Goal: Browse casually: Explore the website without a specific task or goal

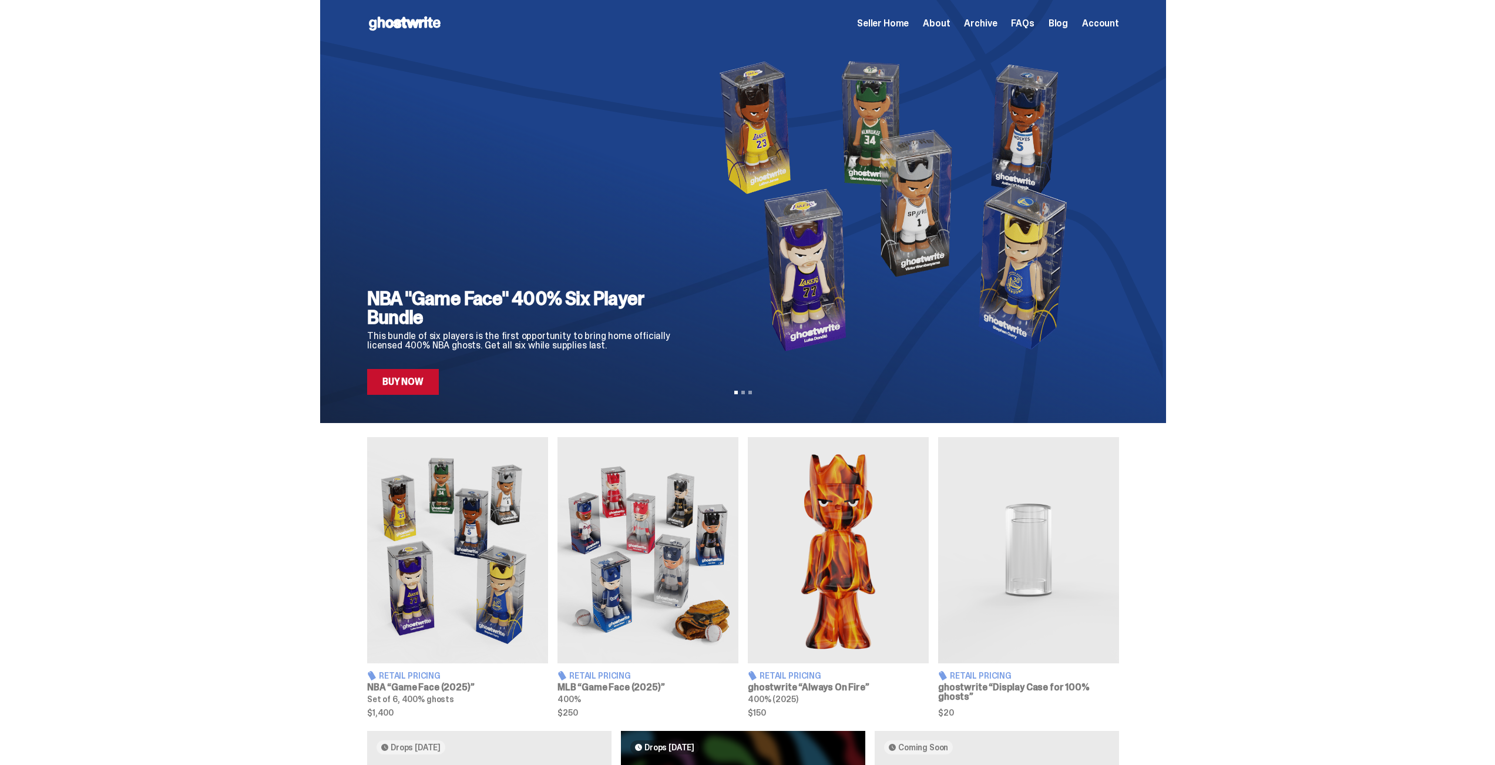
click at [991, 22] on span "Archive" at bounding box center [980, 23] width 33 height 9
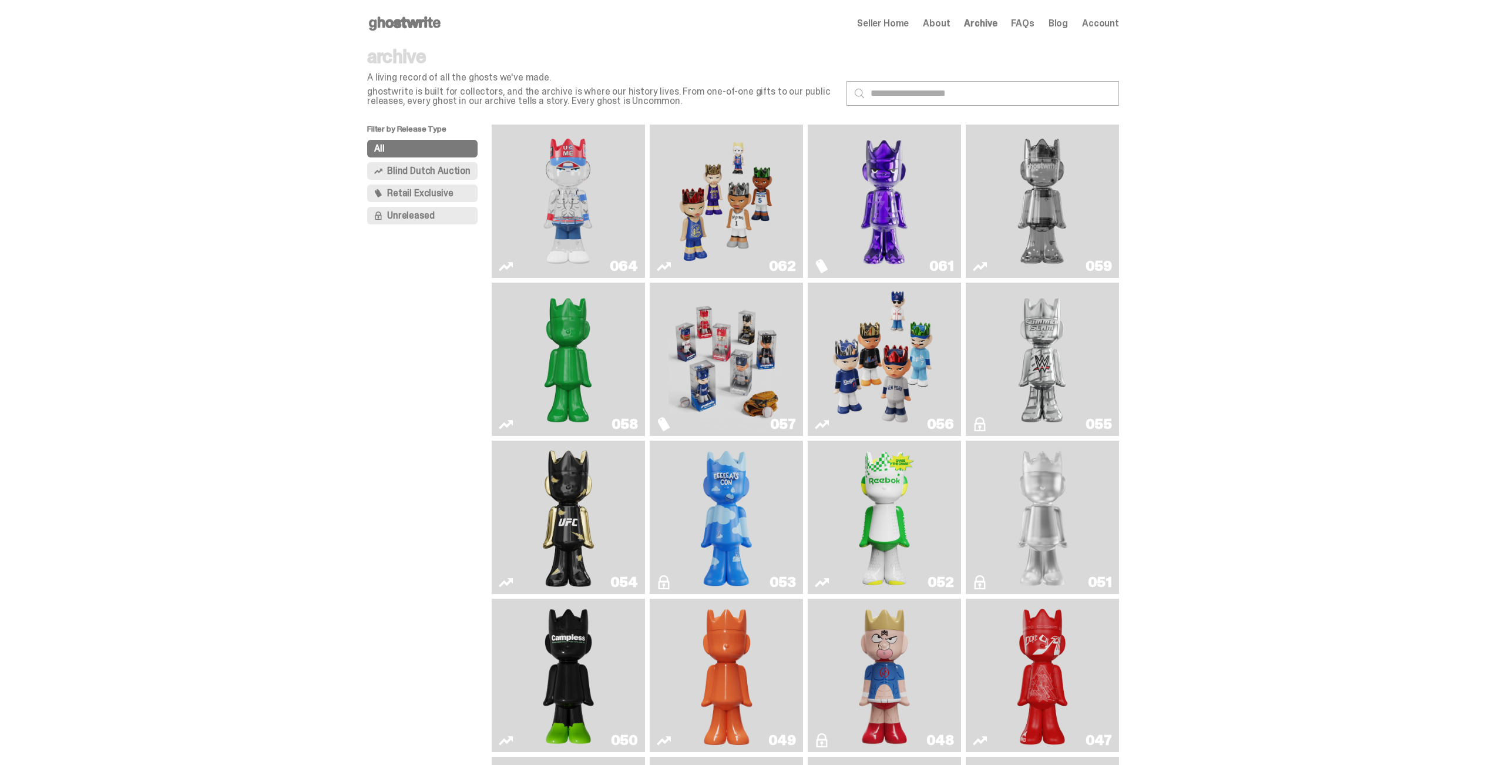
click at [909, 24] on span "Seller Home" at bounding box center [883, 23] width 52 height 9
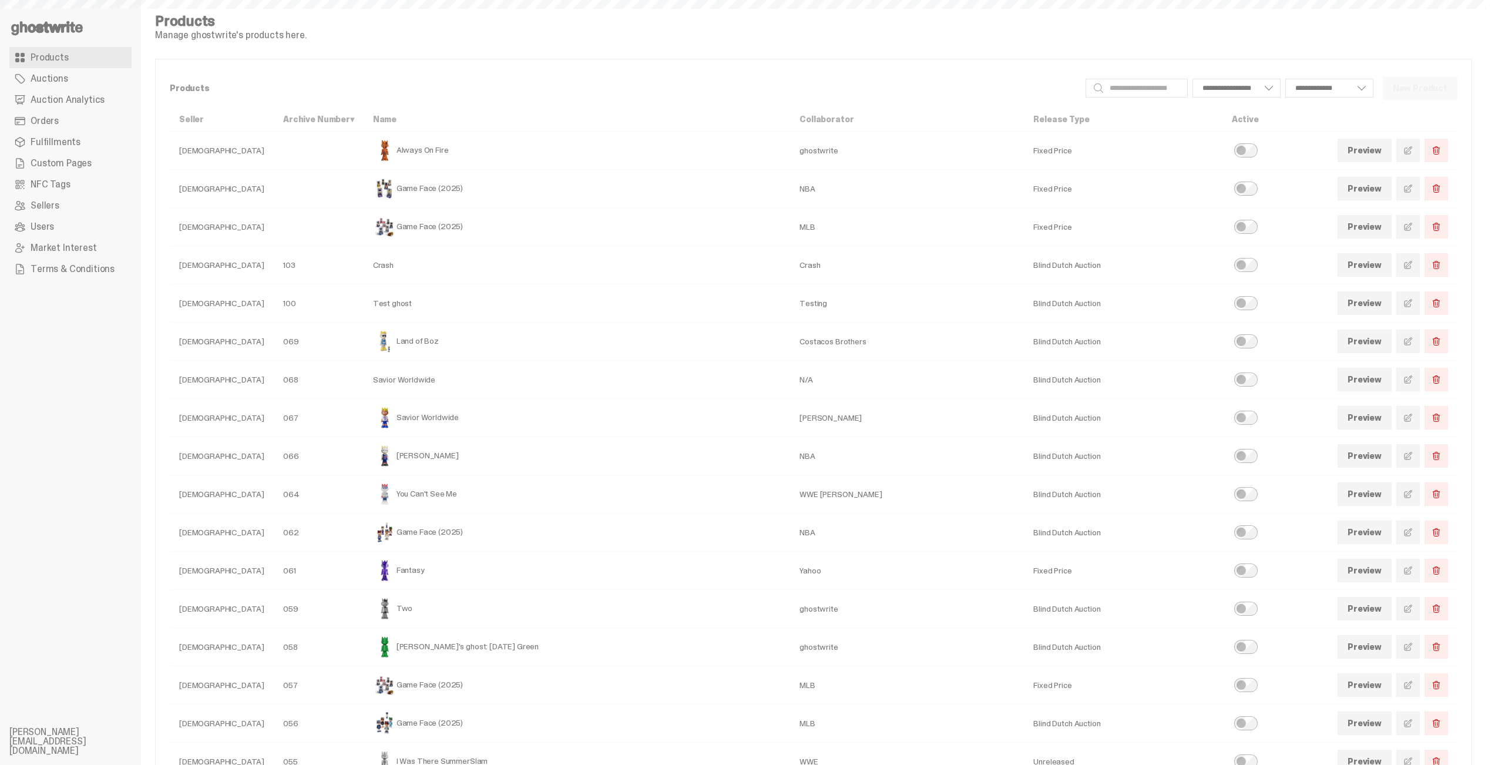
select select
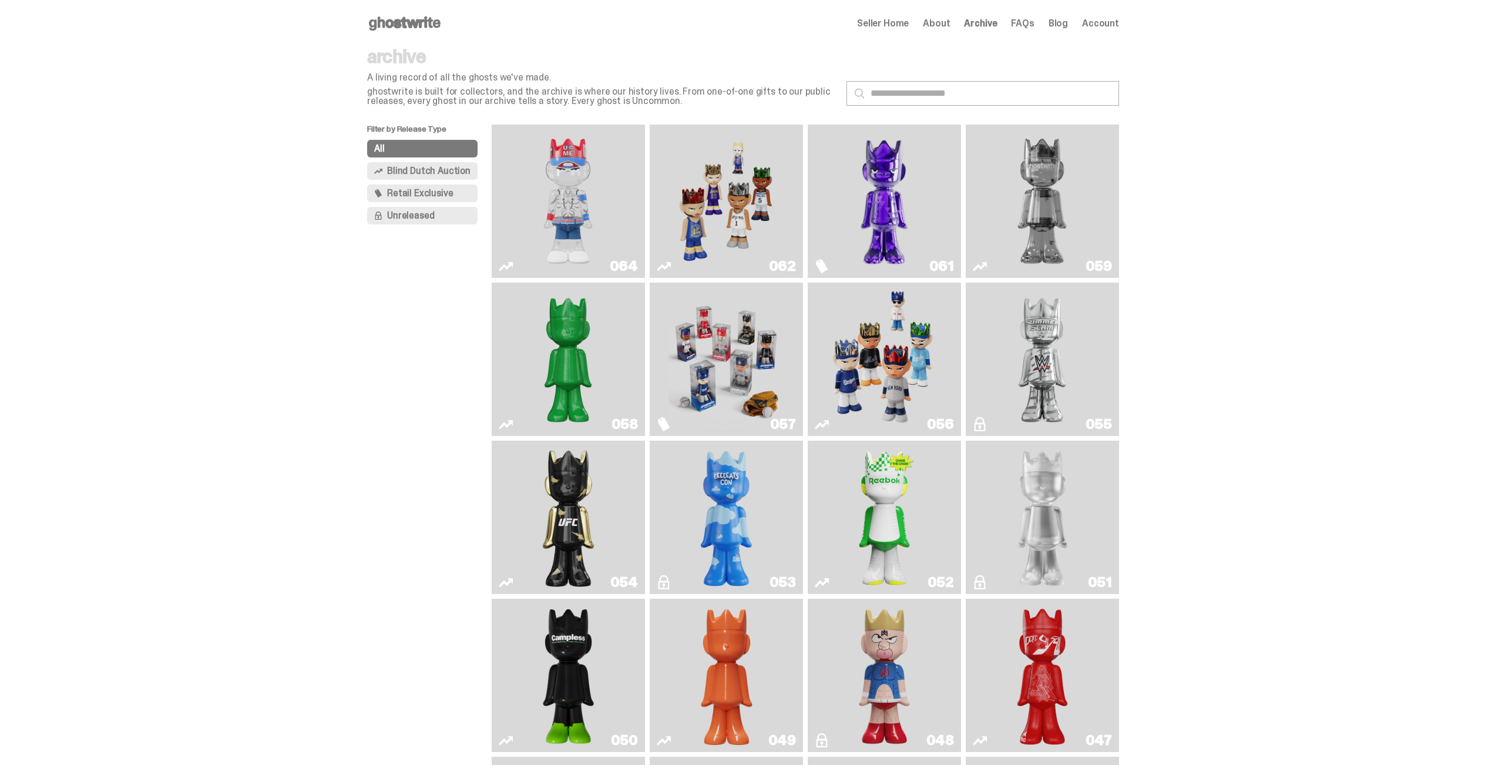
click at [441, 29] on icon at bounding box center [404, 23] width 75 height 19
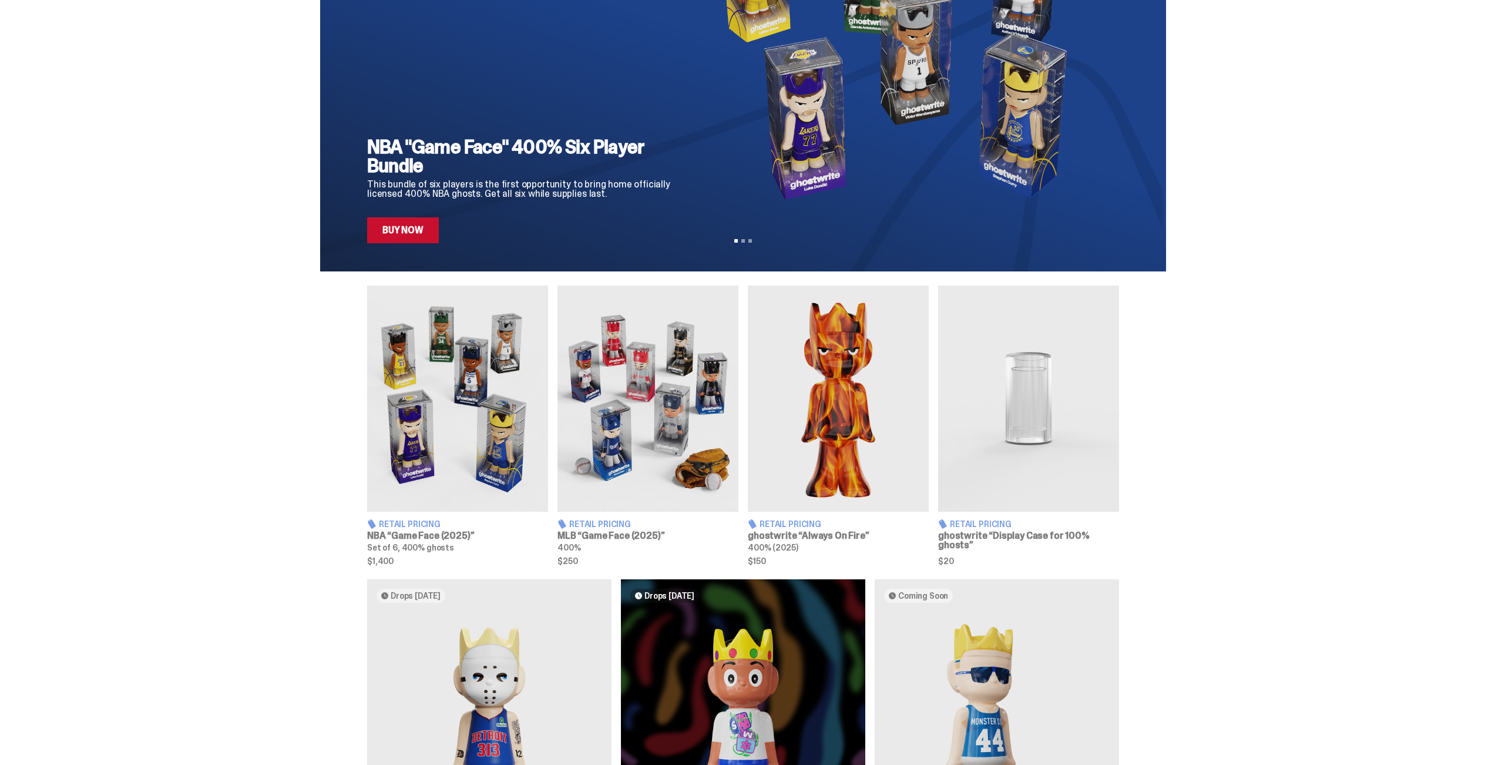
scroll to position [226, 0]
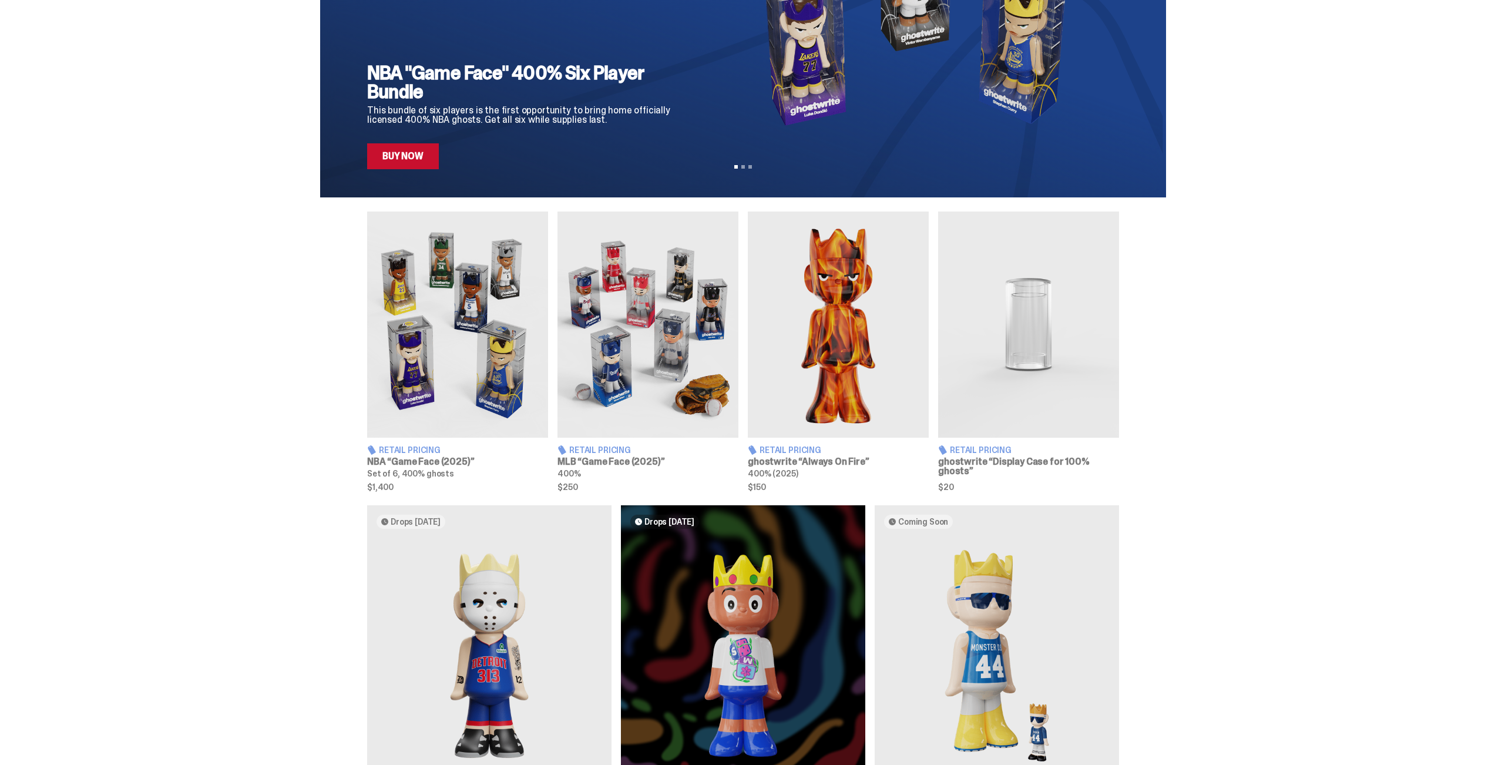
click at [854, 438] on article "Retail Pricing ghostwrite “Always On Fire” 400% (2025) $150" at bounding box center [838, 352] width 181 height 280
